Goal: Transaction & Acquisition: Purchase product/service

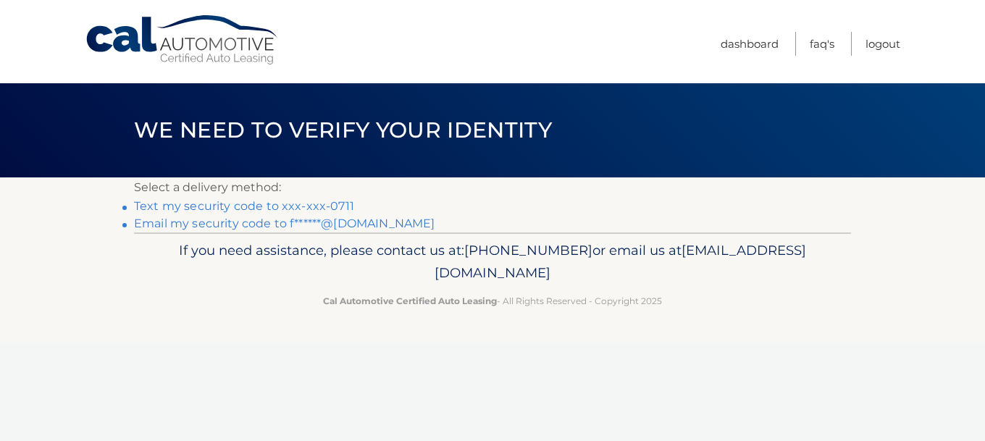
click at [232, 228] on link "Email my security code to f******@yahoo.com" at bounding box center [284, 224] width 301 height 14
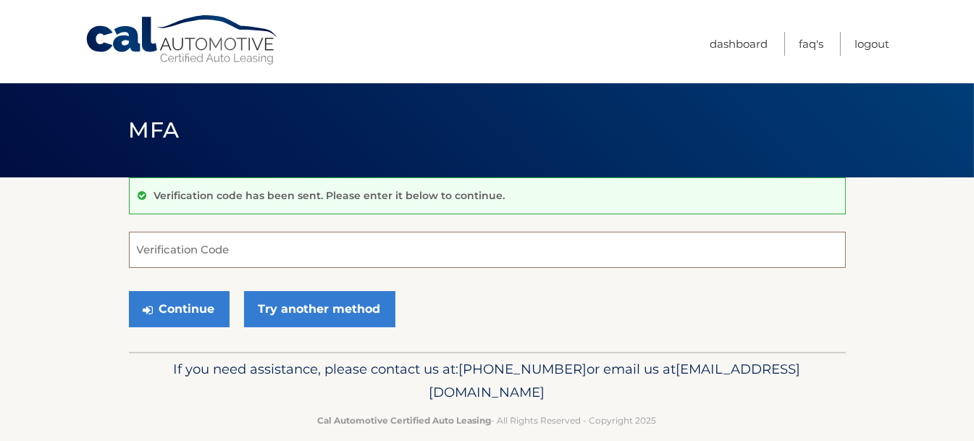
click at [226, 246] on input "Verification Code" at bounding box center [487, 250] width 717 height 36
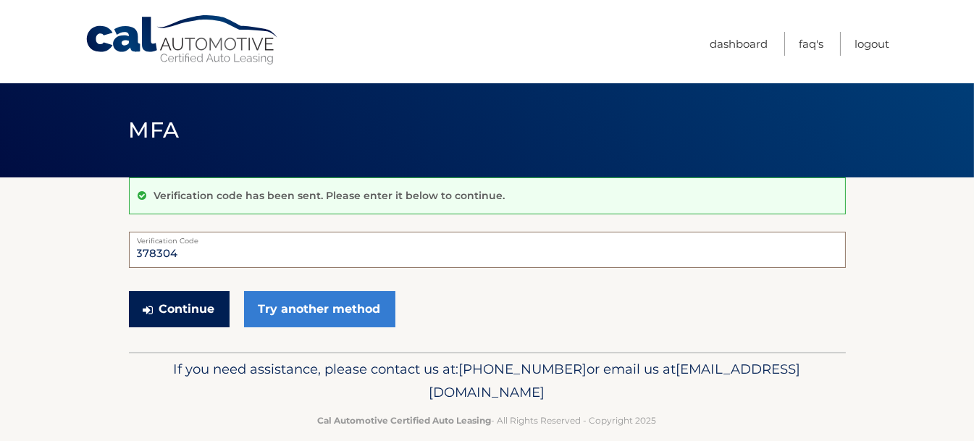
type input "378304"
click at [198, 312] on button "Continue" at bounding box center [179, 309] width 101 height 36
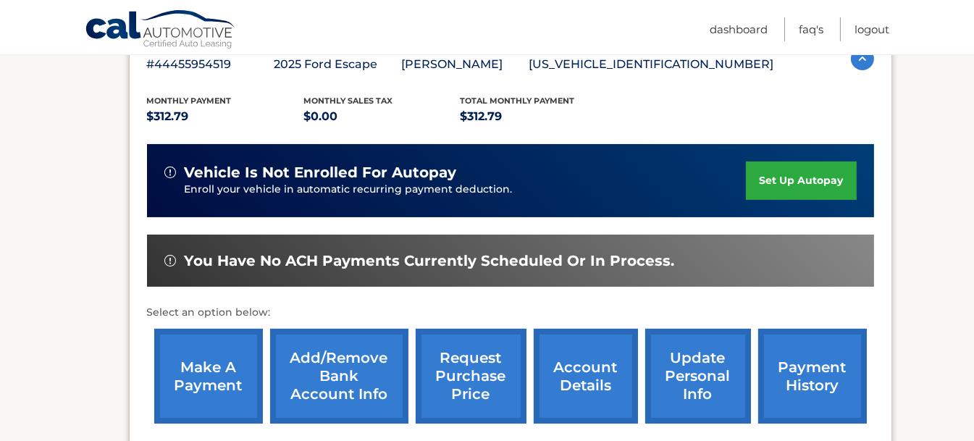
scroll to position [290, 0]
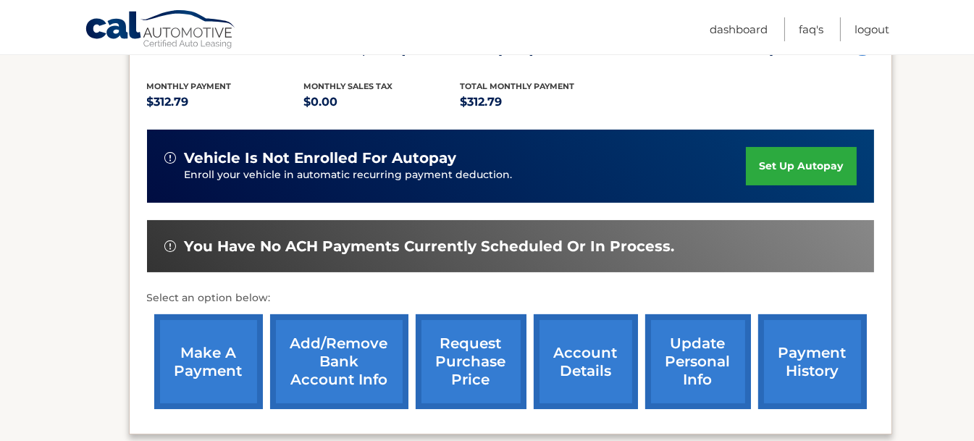
click at [780, 359] on link "payment history" at bounding box center [813, 361] width 109 height 95
click at [606, 356] on link "account details" at bounding box center [586, 361] width 104 height 95
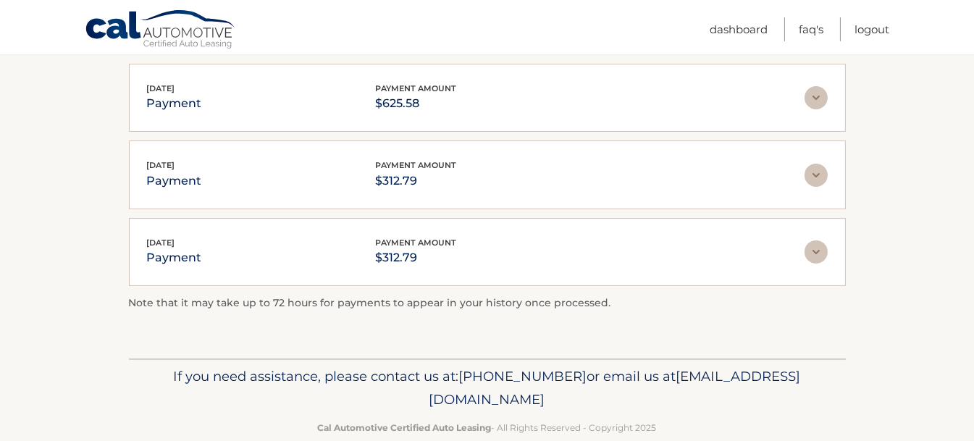
scroll to position [217, 0]
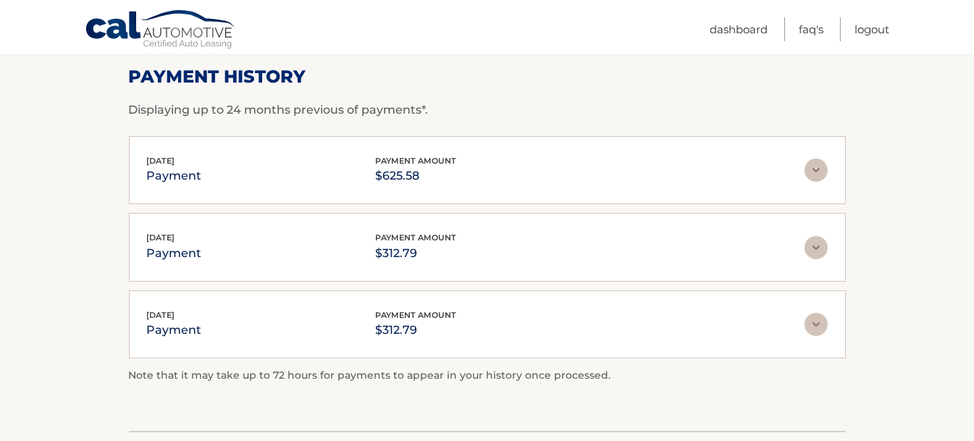
click at [814, 172] on img at bounding box center [816, 170] width 23 height 23
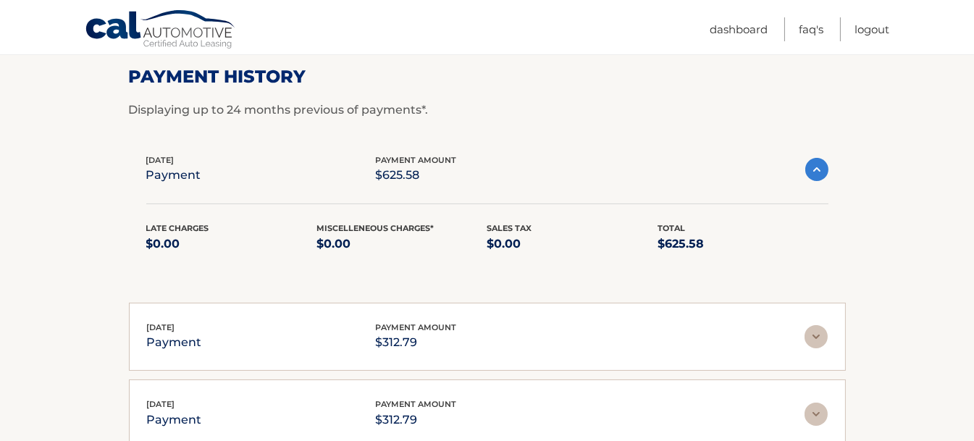
click at [817, 337] on img at bounding box center [816, 336] width 23 height 23
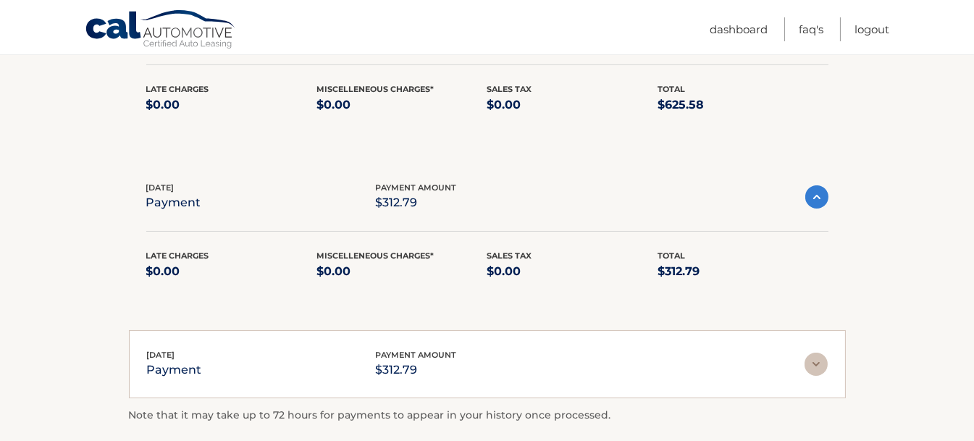
scroll to position [362, 0]
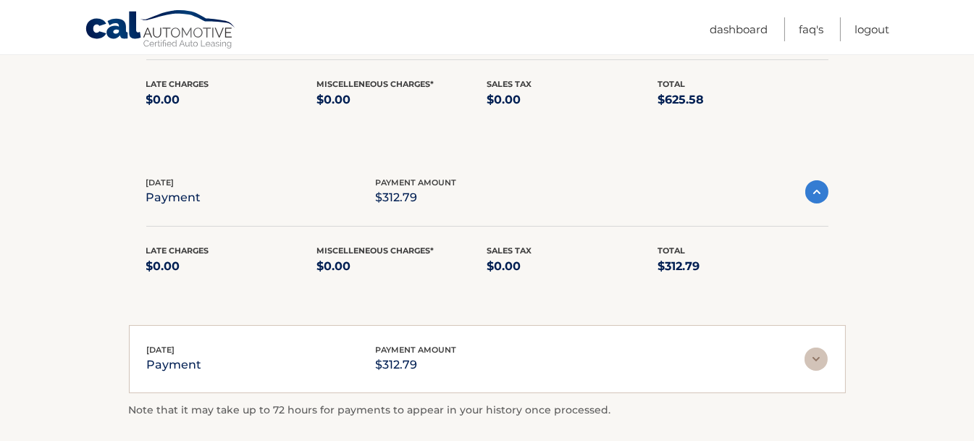
click at [817, 354] on img at bounding box center [816, 359] width 23 height 23
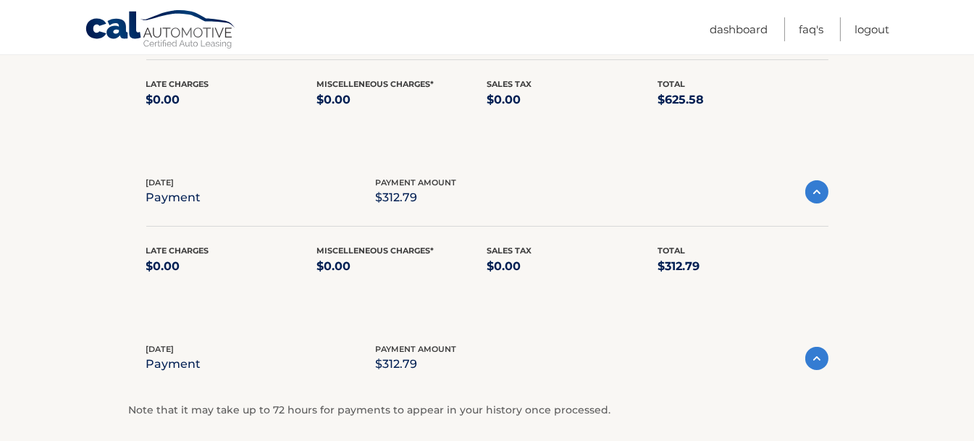
click at [817, 356] on img at bounding box center [817, 358] width 23 height 23
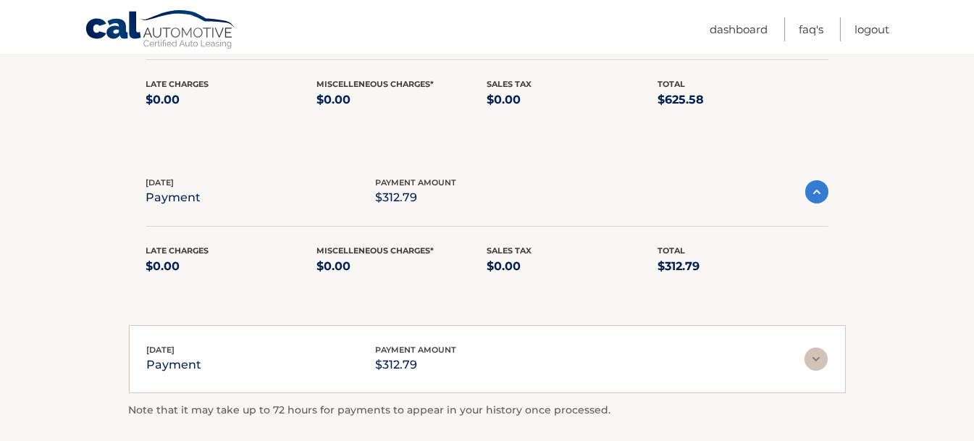
click at [817, 356] on img at bounding box center [816, 359] width 23 height 23
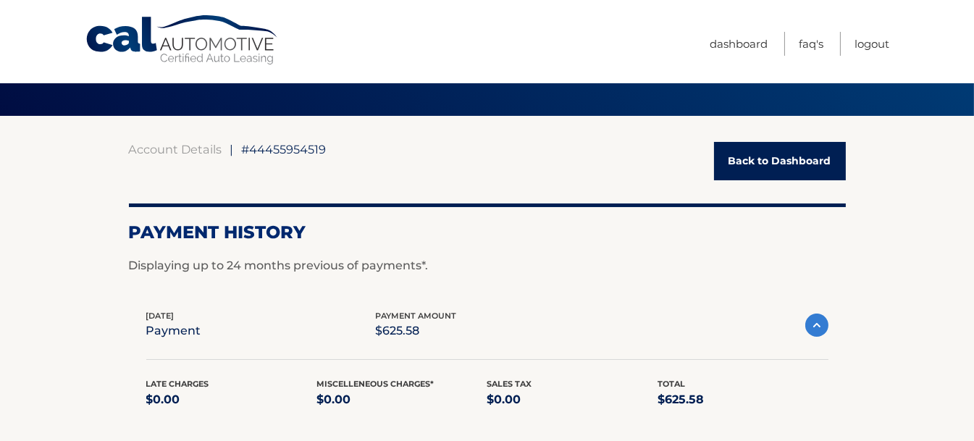
scroll to position [0, 0]
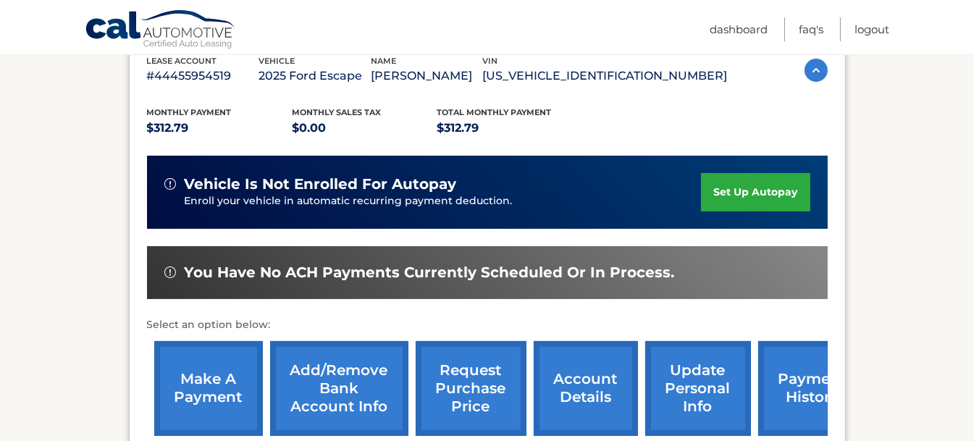
scroll to position [290, 0]
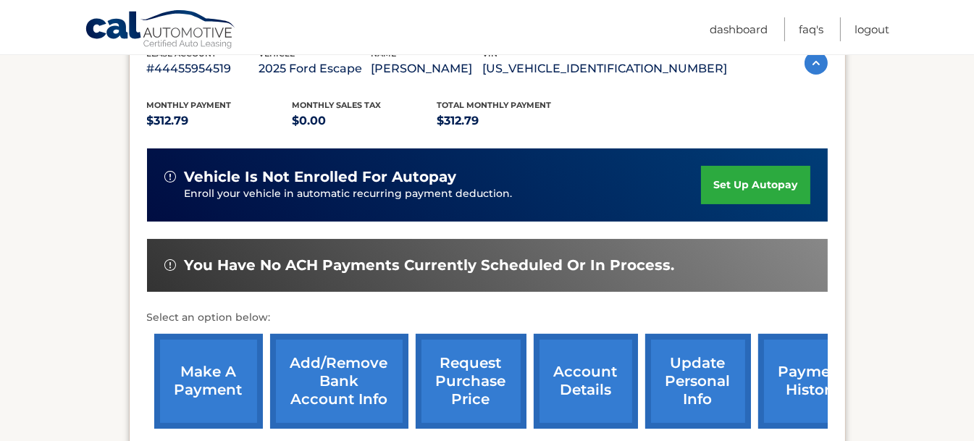
click at [223, 355] on link "make a payment" at bounding box center [208, 381] width 109 height 95
click at [781, 371] on link "payment history" at bounding box center [813, 381] width 109 height 95
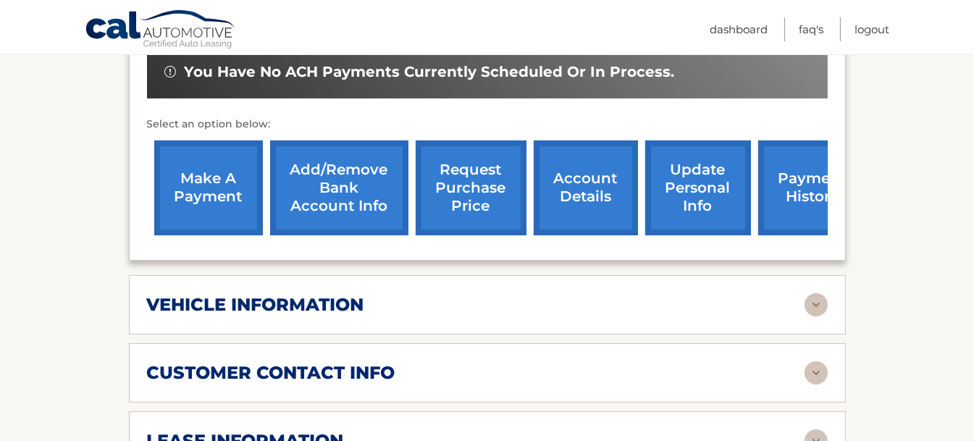
scroll to position [507, 0]
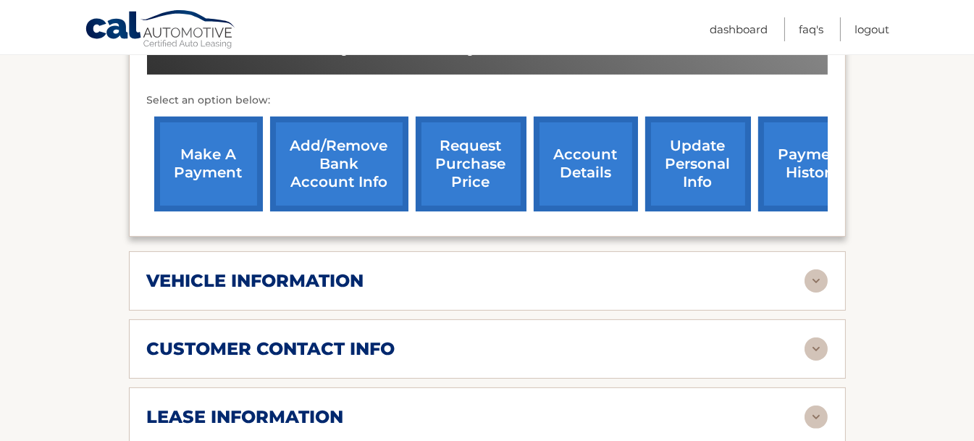
click at [180, 171] on link "make a payment" at bounding box center [208, 164] width 109 height 95
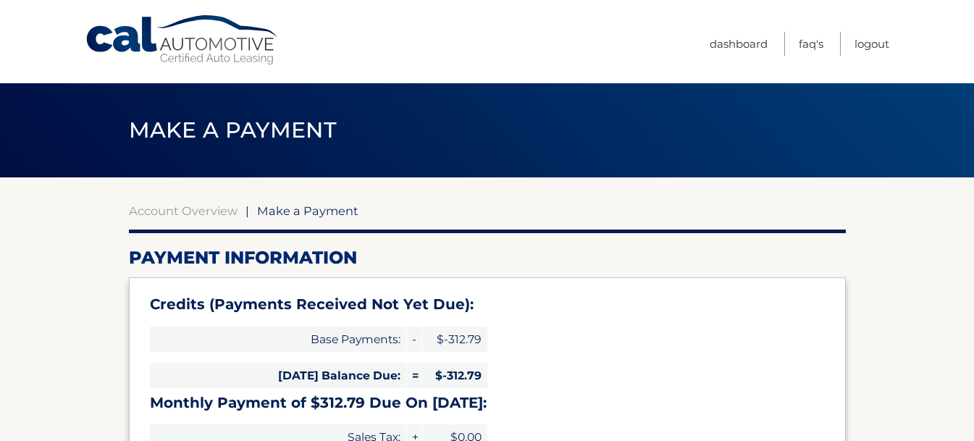
select select "NTQwNGI4YWQtZGFiOS00Nzg3LWIyYTQtNjIxYjZlNWIwZGRj"
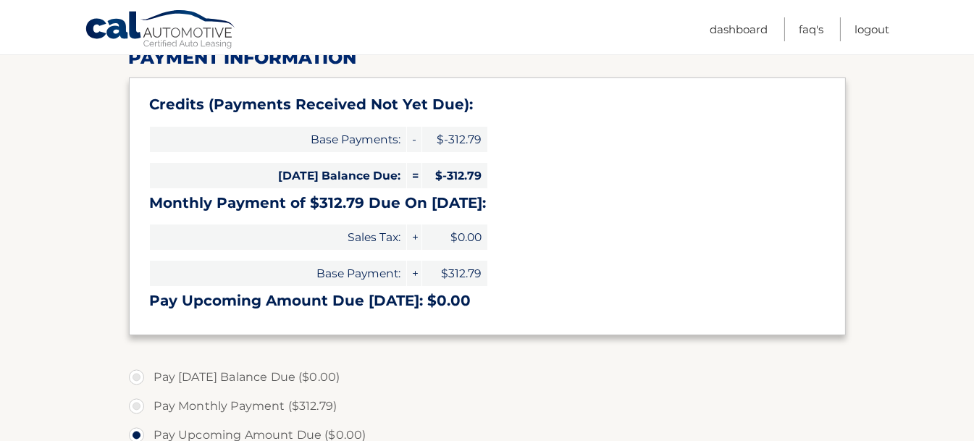
scroll to position [72, 0]
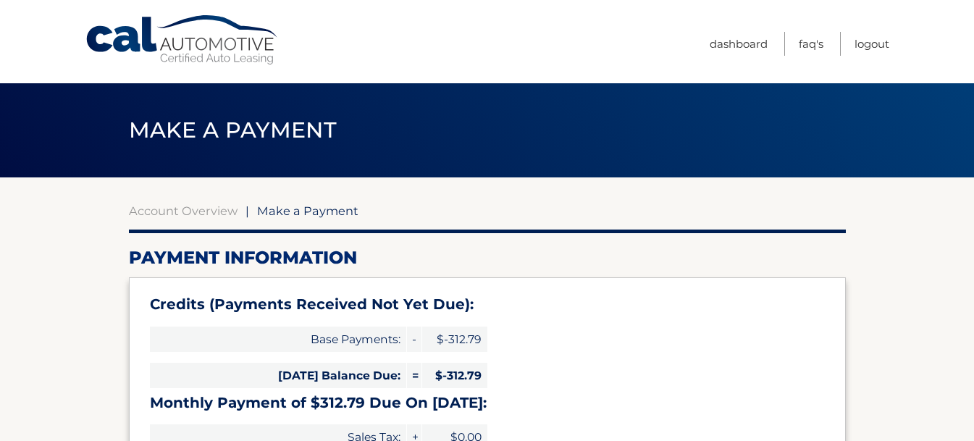
select select "NTQwNGI4YWQtZGFiOS00Nzg3LWIyYTQtNjIxYjZlNWIwZGRj"
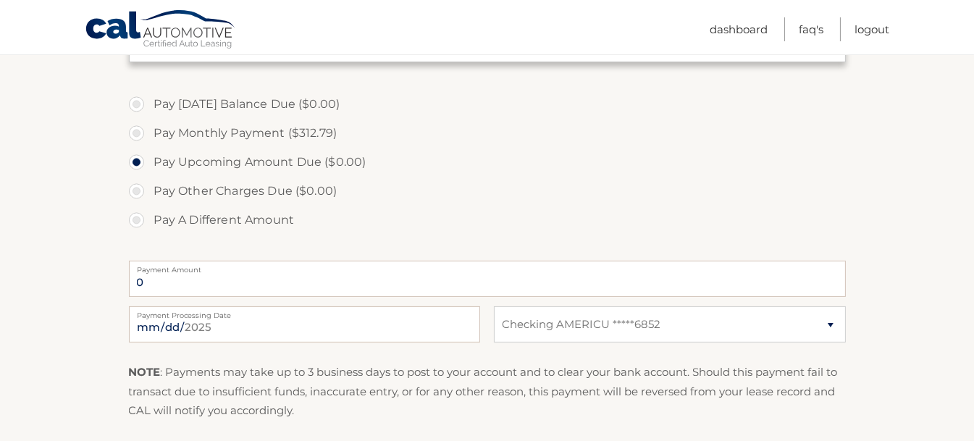
scroll to position [507, 0]
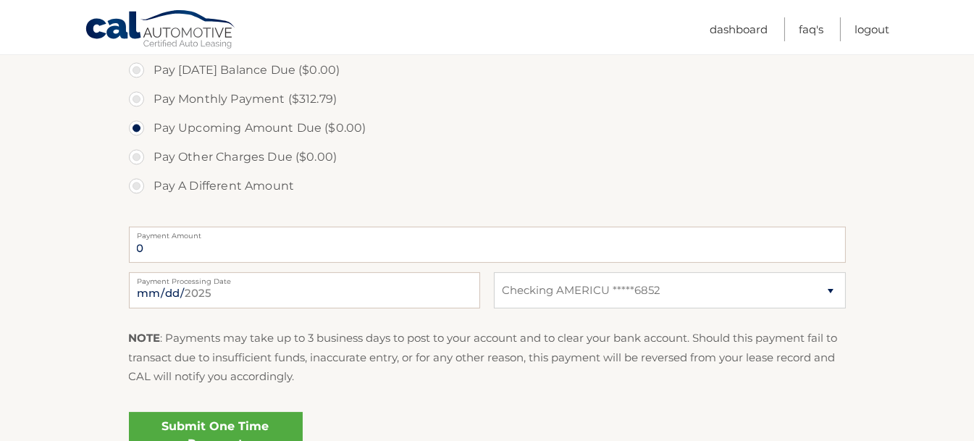
click at [135, 186] on label "Pay A Different Amount" at bounding box center [487, 186] width 717 height 29
click at [135, 186] on input "Pay A Different Amount" at bounding box center [142, 183] width 14 height 23
radio input "true"
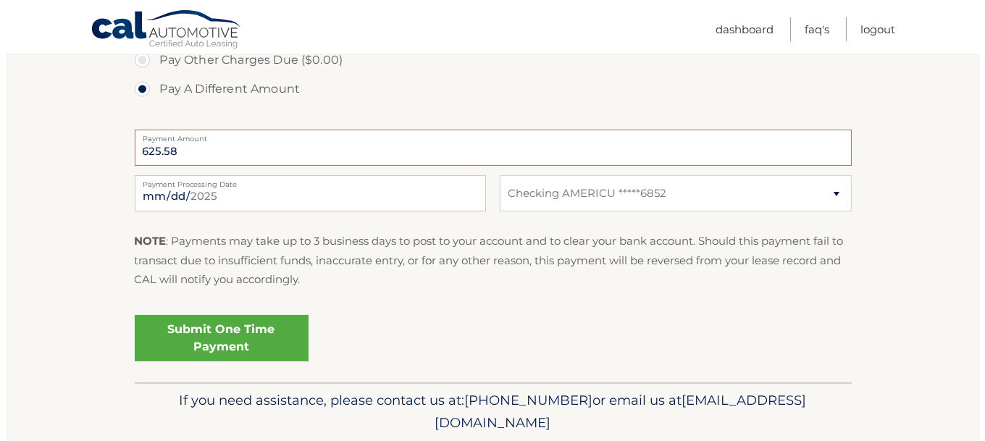
scroll to position [581, 0]
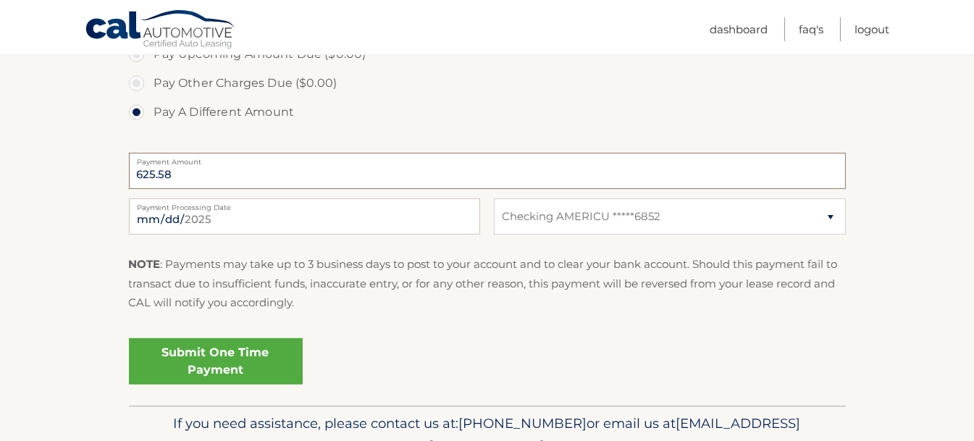
type input "625.58"
click at [209, 348] on link "Submit One Time Payment" at bounding box center [216, 361] width 174 height 46
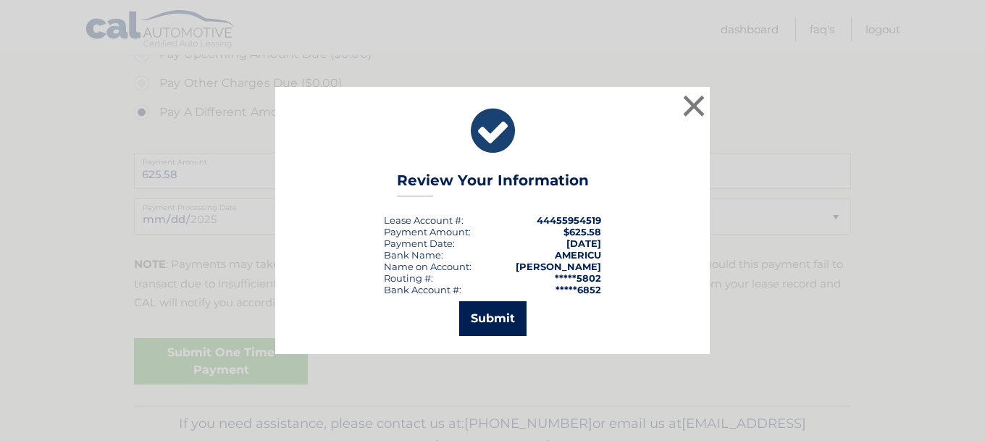
click at [500, 312] on button "Submit" at bounding box center [492, 318] width 67 height 35
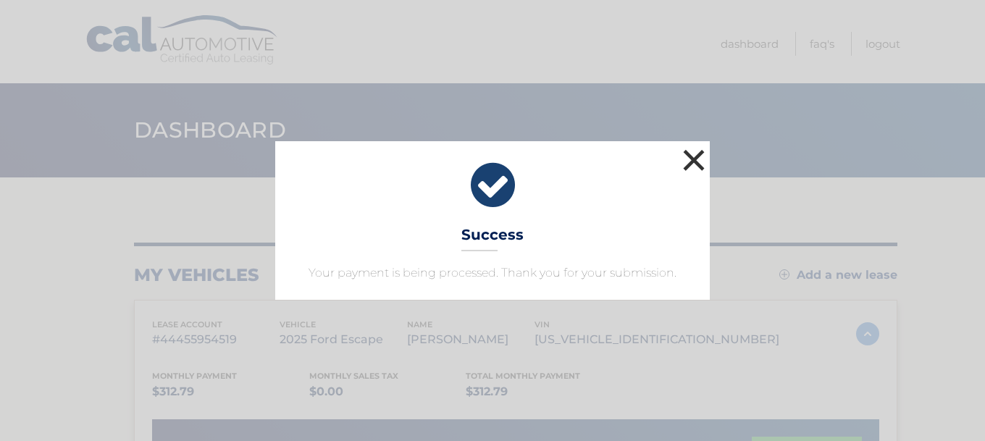
click at [694, 156] on button "×" at bounding box center [694, 160] width 29 height 29
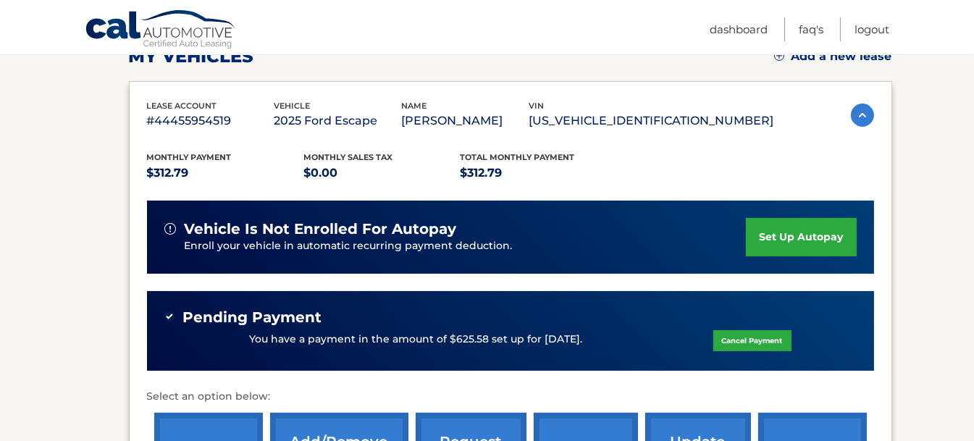
scroll to position [362, 0]
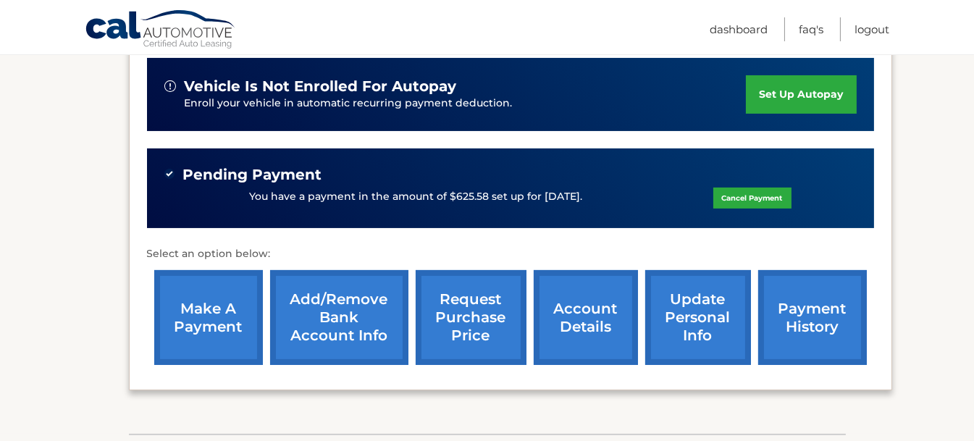
click at [826, 314] on link "payment history" at bounding box center [813, 317] width 109 height 95
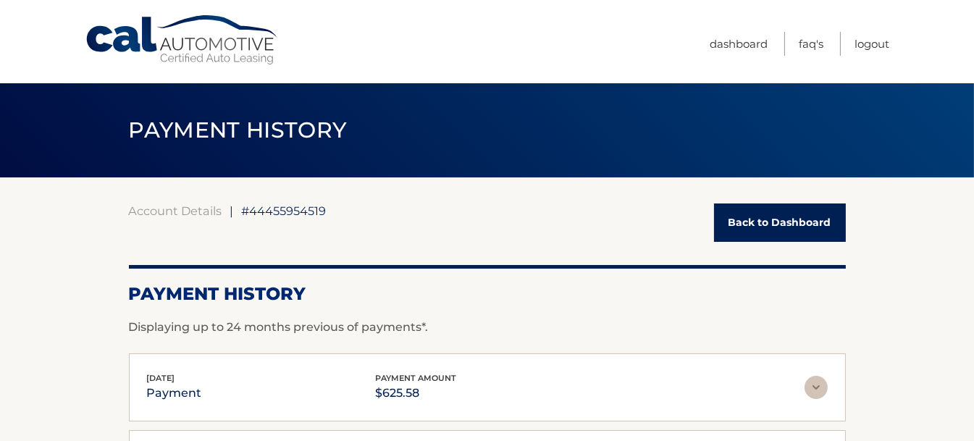
click at [759, 233] on link "Back to Dashboard" at bounding box center [780, 223] width 132 height 38
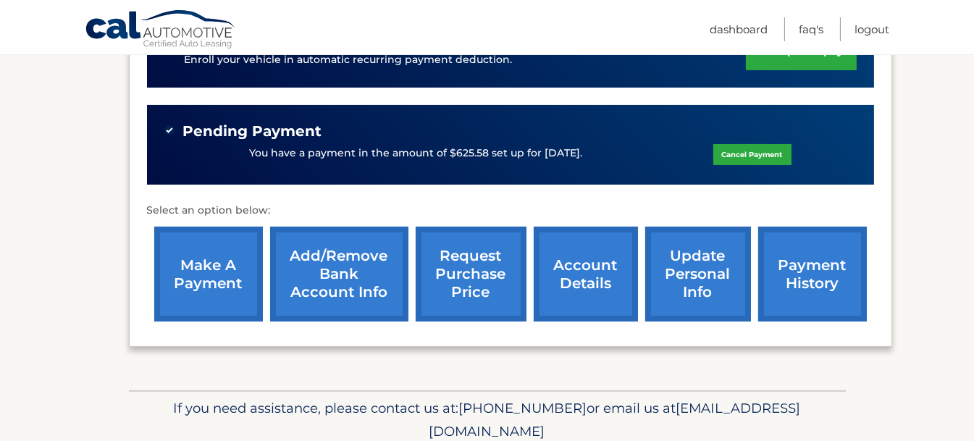
scroll to position [462, 0]
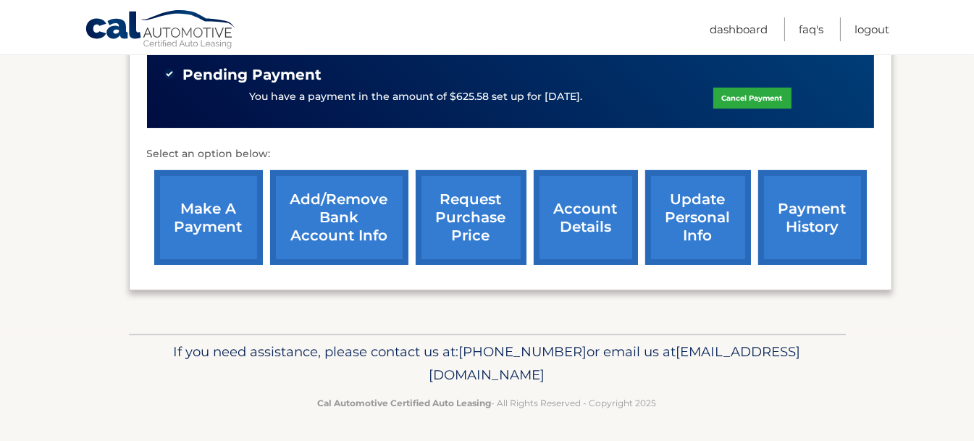
click at [200, 204] on link "make a payment" at bounding box center [208, 217] width 109 height 95
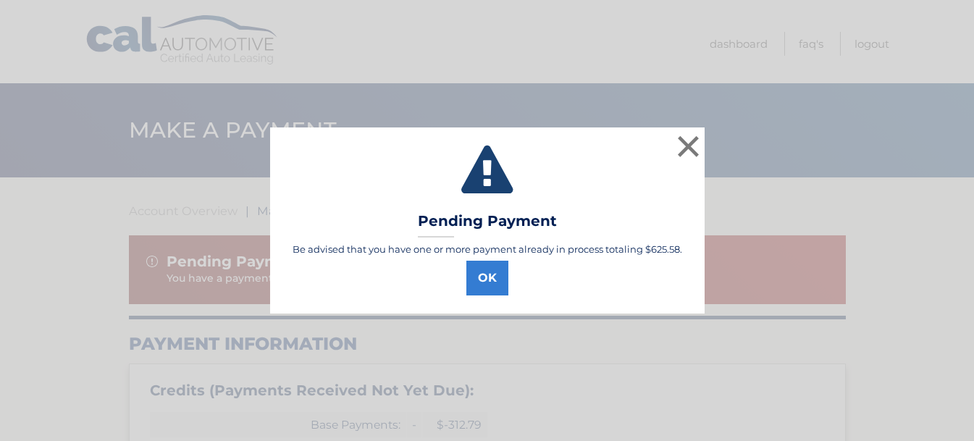
select select "NTQwNGI4YWQtZGFiOS00Nzg3LWIyYTQtNjIxYjZlNWIwZGRj"
click at [697, 138] on button "×" at bounding box center [694, 146] width 29 height 29
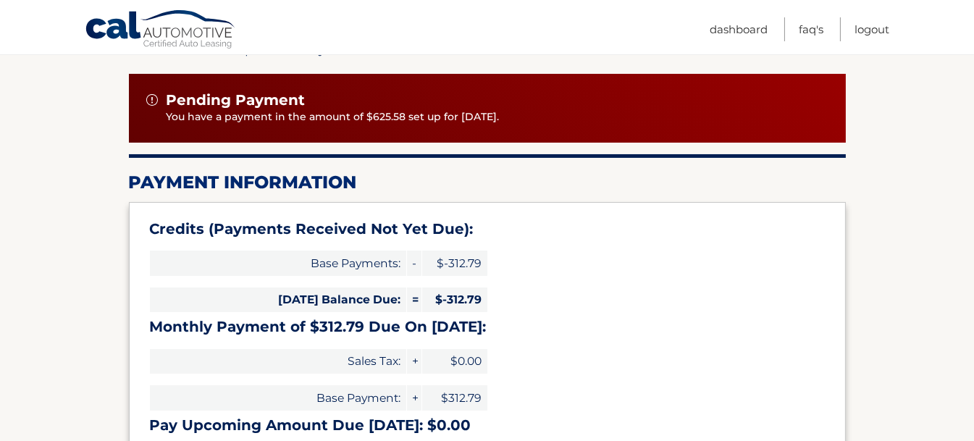
scroll to position [145, 0]
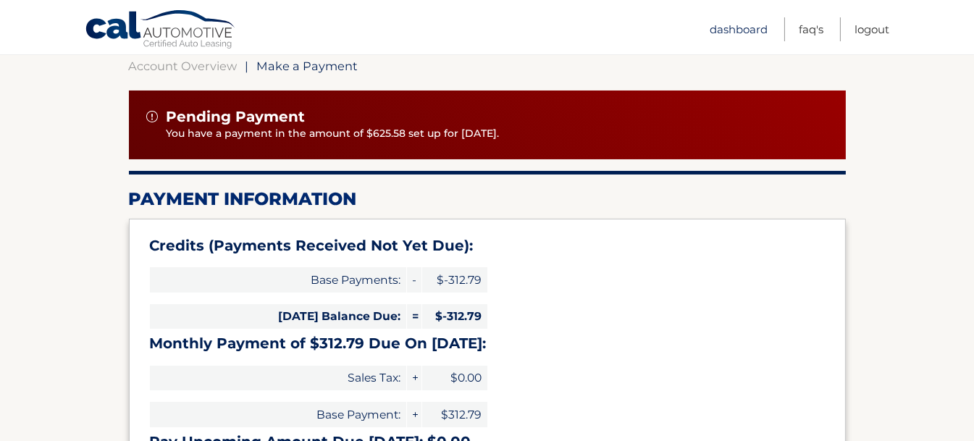
click at [728, 31] on link "Dashboard" at bounding box center [739, 29] width 58 height 24
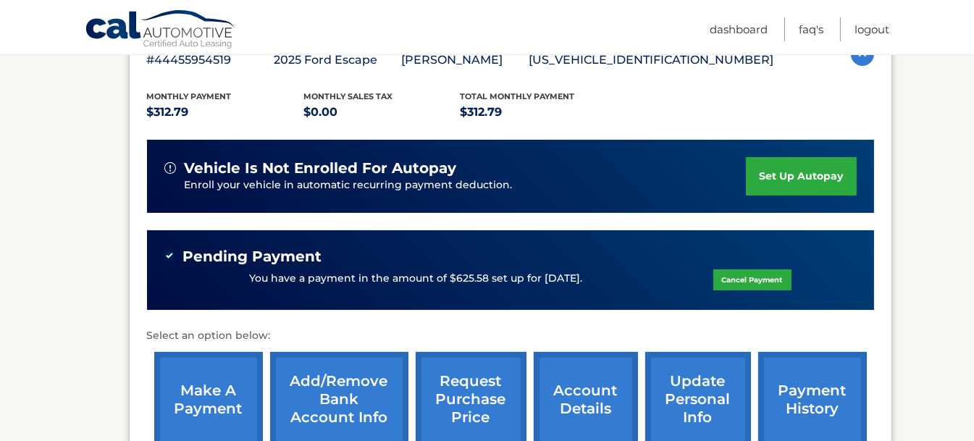
scroll to position [362, 0]
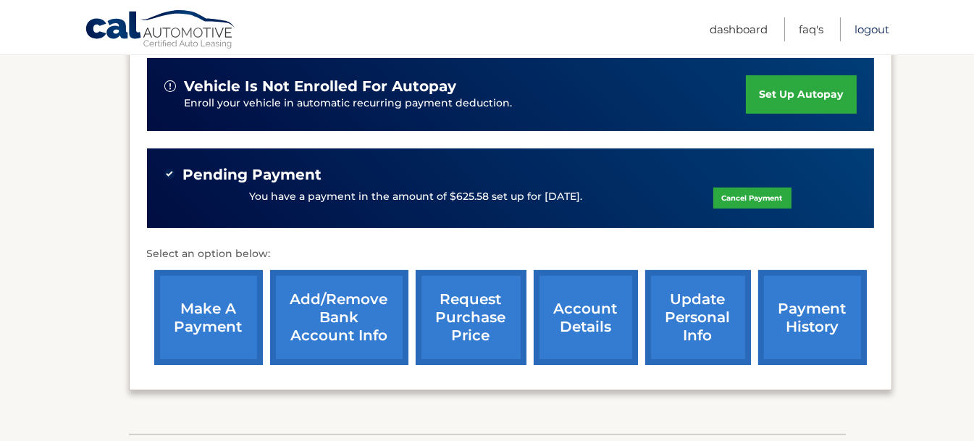
click at [874, 26] on link "Logout" at bounding box center [872, 29] width 35 height 24
